Goal: Contribute content

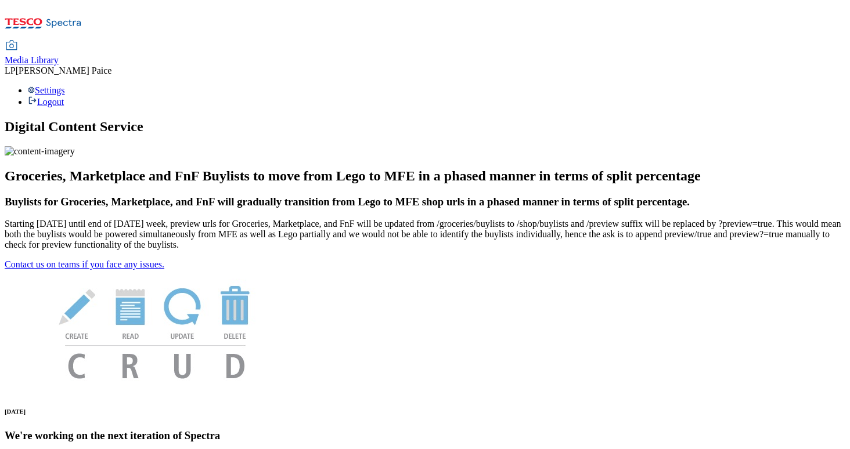
click at [59, 55] on span "Media Library" at bounding box center [32, 60] width 54 height 10
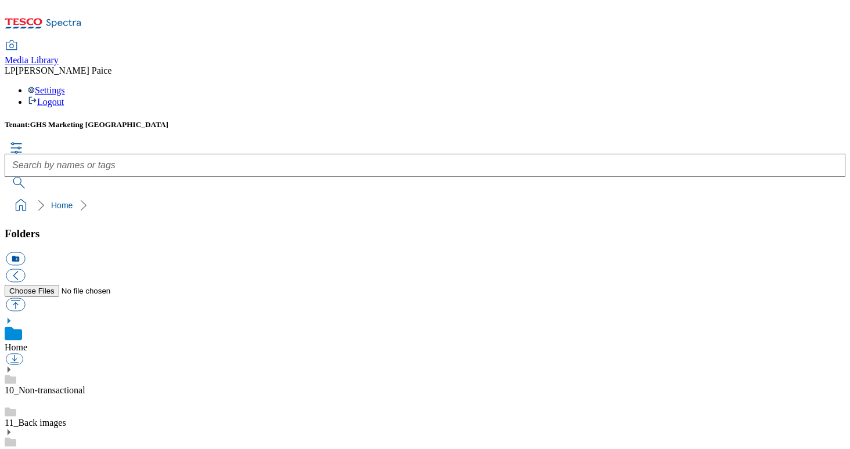
scroll to position [68, 0]
drag, startPoint x: 77, startPoint y: 368, endPoint x: 57, endPoint y: 369, distance: 19.2
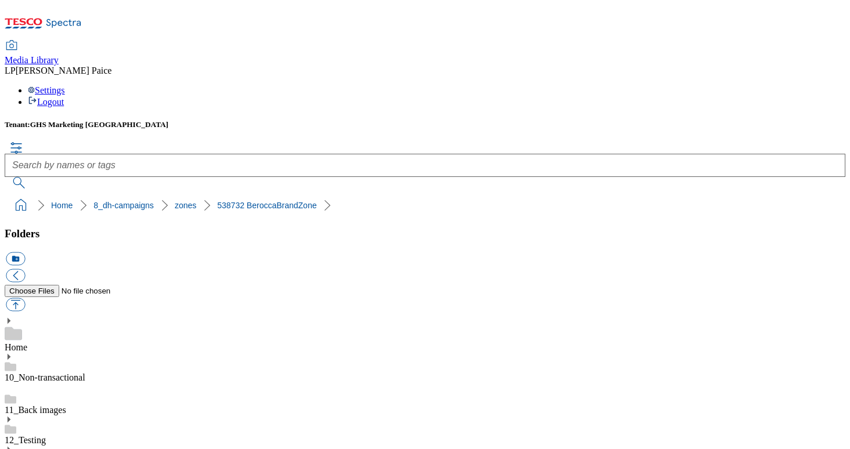
scroll to position [1331, 0]
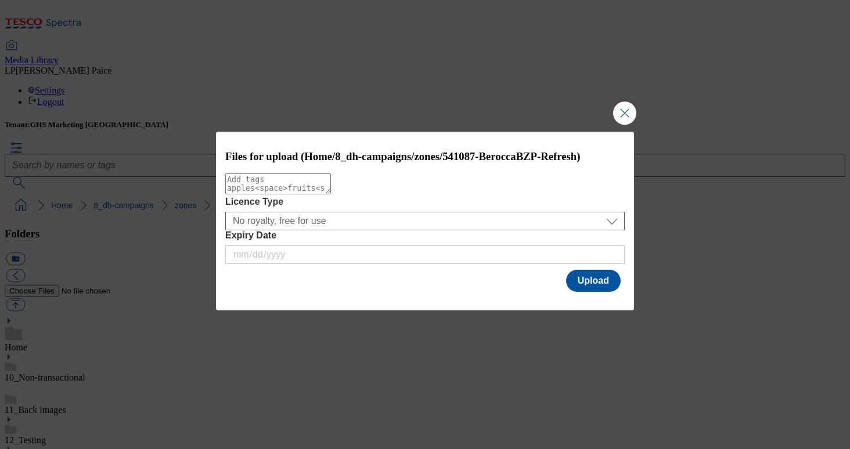
scroll to position [1429, 0]
click at [595, 286] on button "Upload" at bounding box center [593, 281] width 55 height 22
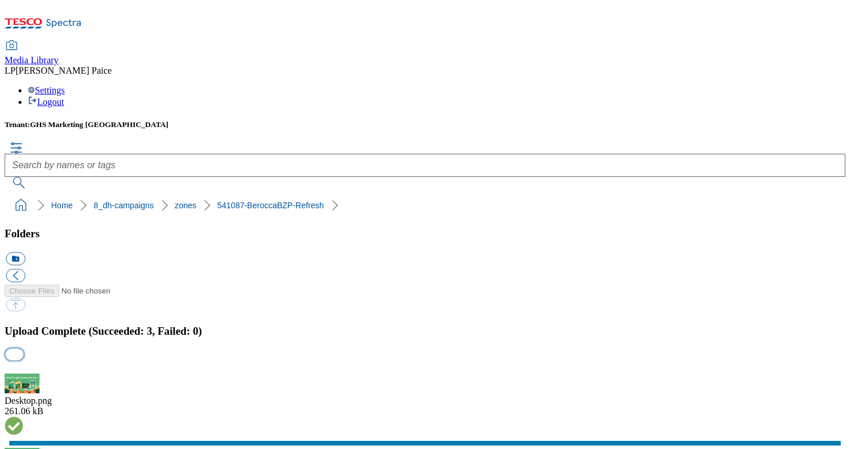
click at [23, 350] on button "button" at bounding box center [14, 355] width 17 height 11
click at [249, 201] on link "541087-BeroccaBZP-Refresh" at bounding box center [270, 205] width 107 height 9
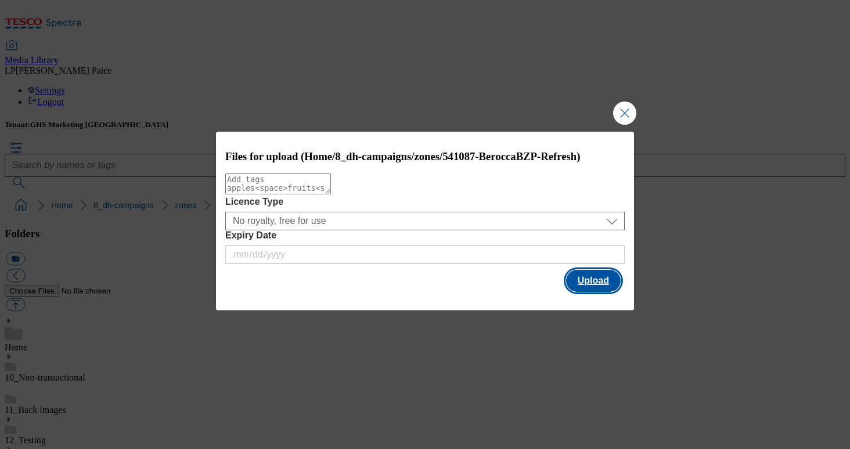
click at [600, 283] on button "Upload" at bounding box center [593, 281] width 55 height 22
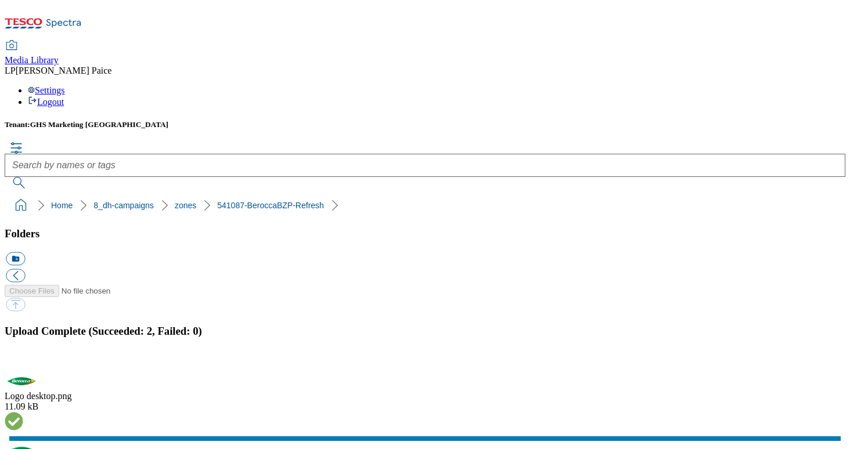
click at [236, 201] on link "541087-BeroccaBZP-Refresh" at bounding box center [270, 205] width 107 height 9
click at [23, 350] on button "button" at bounding box center [14, 355] width 17 height 11
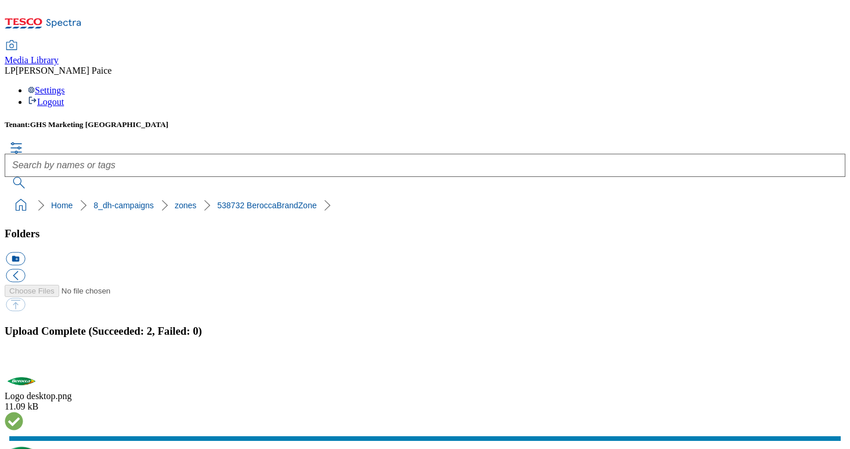
scroll to position [341, 0]
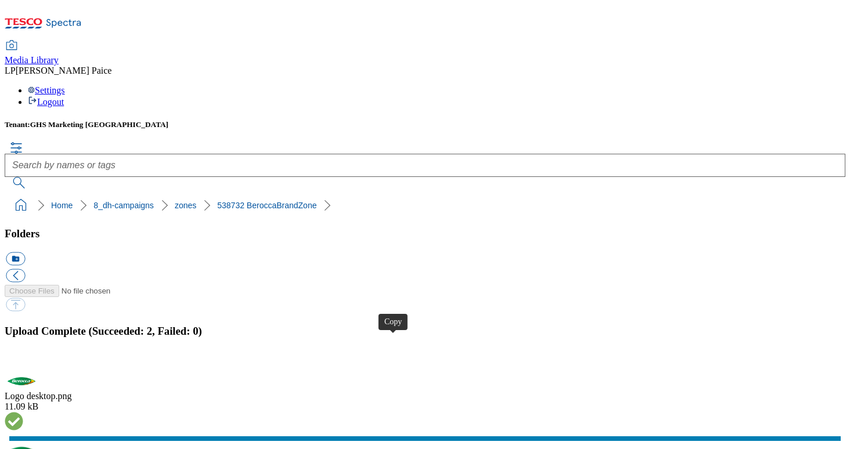
drag, startPoint x: 387, startPoint y: 338, endPoint x: 340, endPoint y: 295, distance: 64.1
